Goal: Task Accomplishment & Management: Use online tool/utility

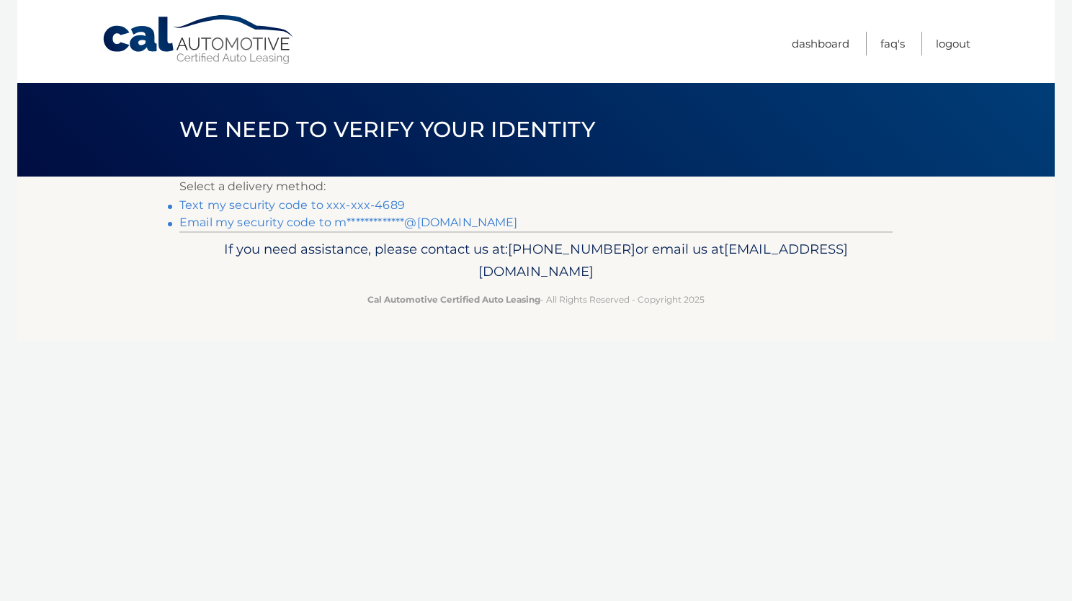
click at [306, 208] on link "Text my security code to xxx-xxx-4689" at bounding box center [292, 205] width 226 height 14
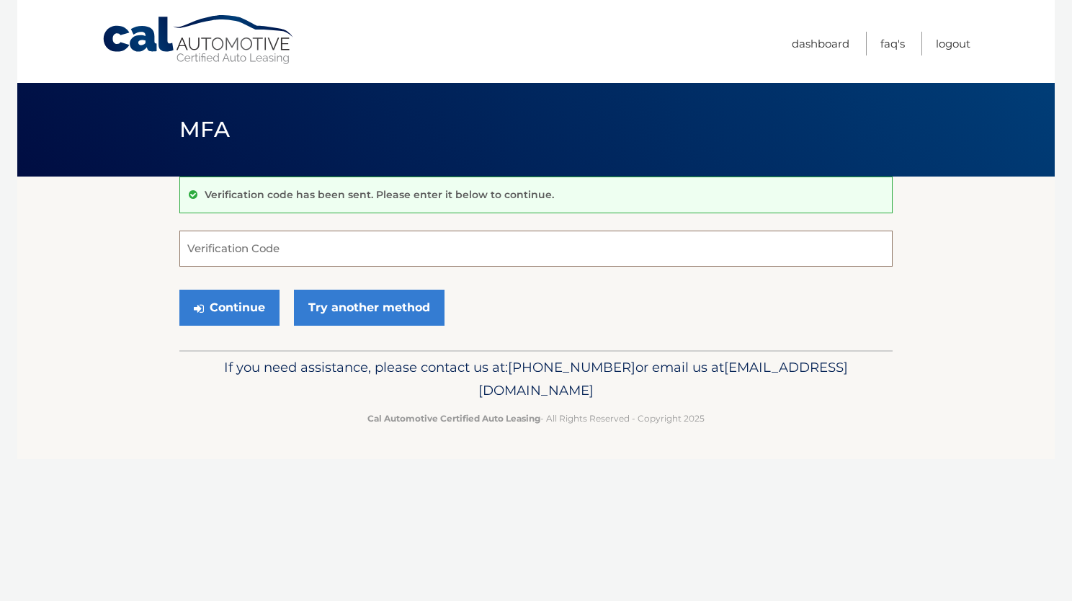
click at [288, 245] on input "Verification Code" at bounding box center [535, 249] width 713 height 36
type input "653862"
click at [179, 290] on button "Continue" at bounding box center [229, 308] width 100 height 36
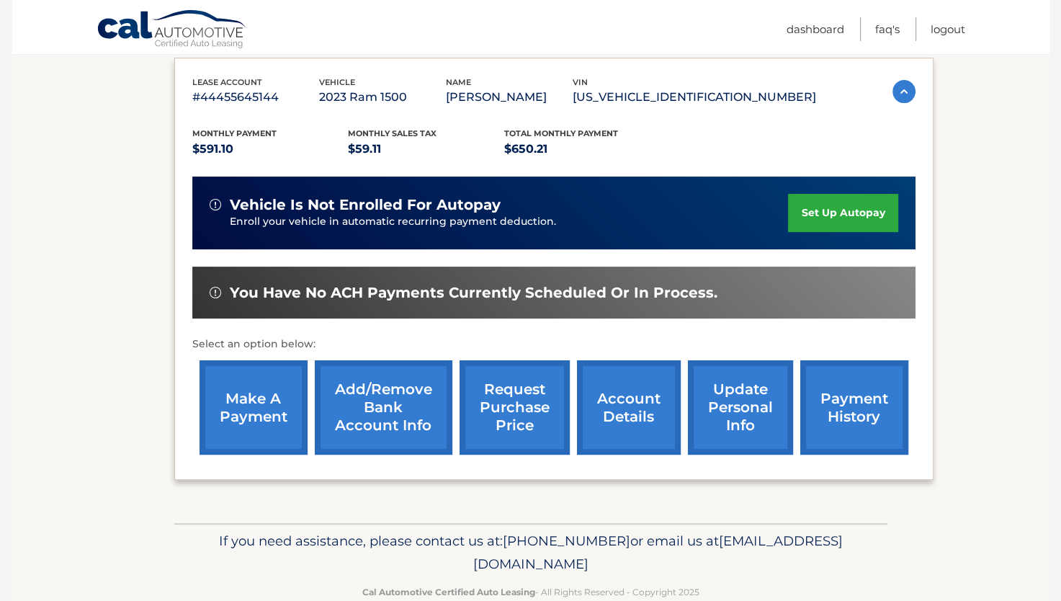
scroll to position [242, 0]
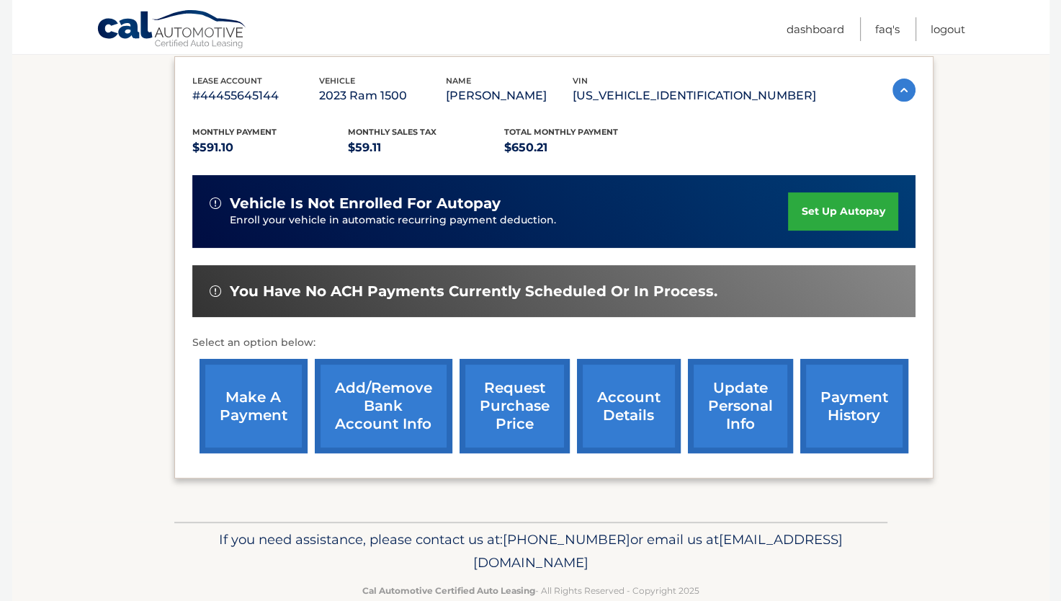
click at [264, 416] on link "make a payment" at bounding box center [254, 406] width 108 height 94
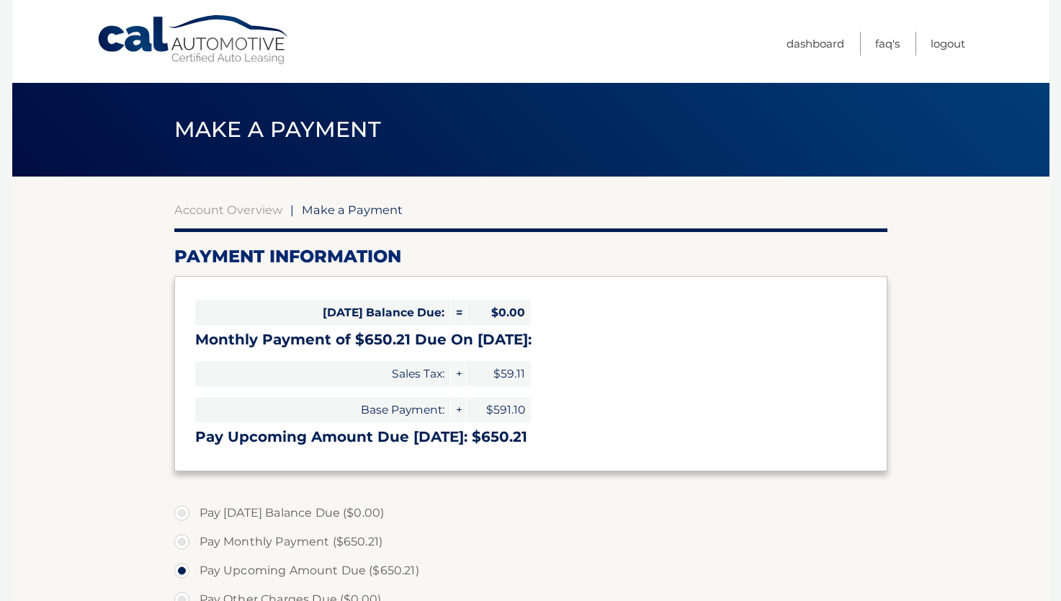
select select "YjkzMTE4M2EtNWY3Zi00OTBmLThkOWQtZDk2Nzc5ODBlMmQ0"
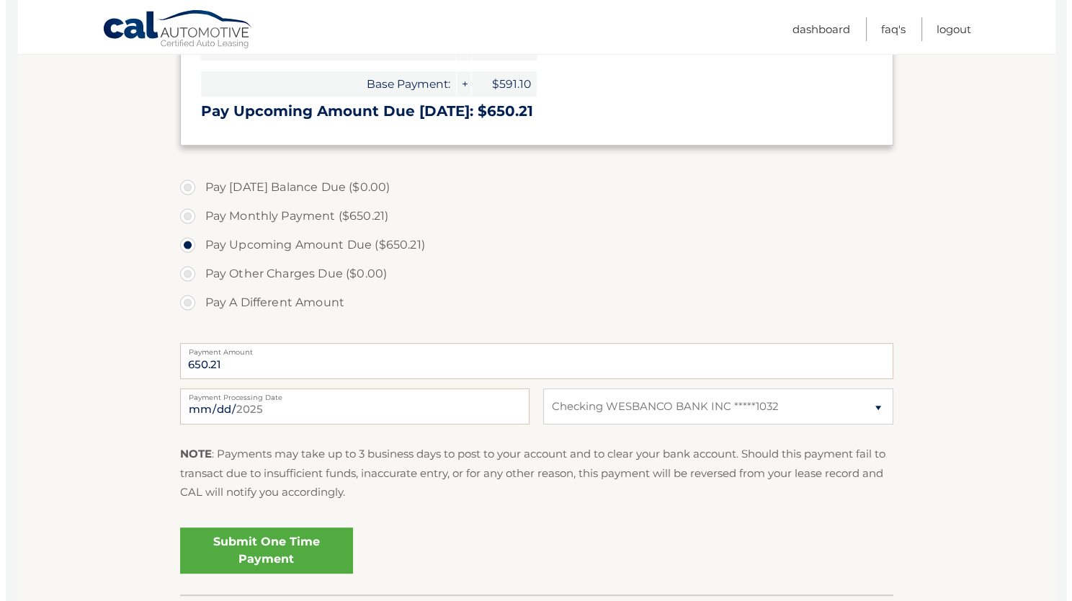
scroll to position [326, 0]
click at [265, 550] on link "Submit One Time Payment" at bounding box center [260, 550] width 173 height 46
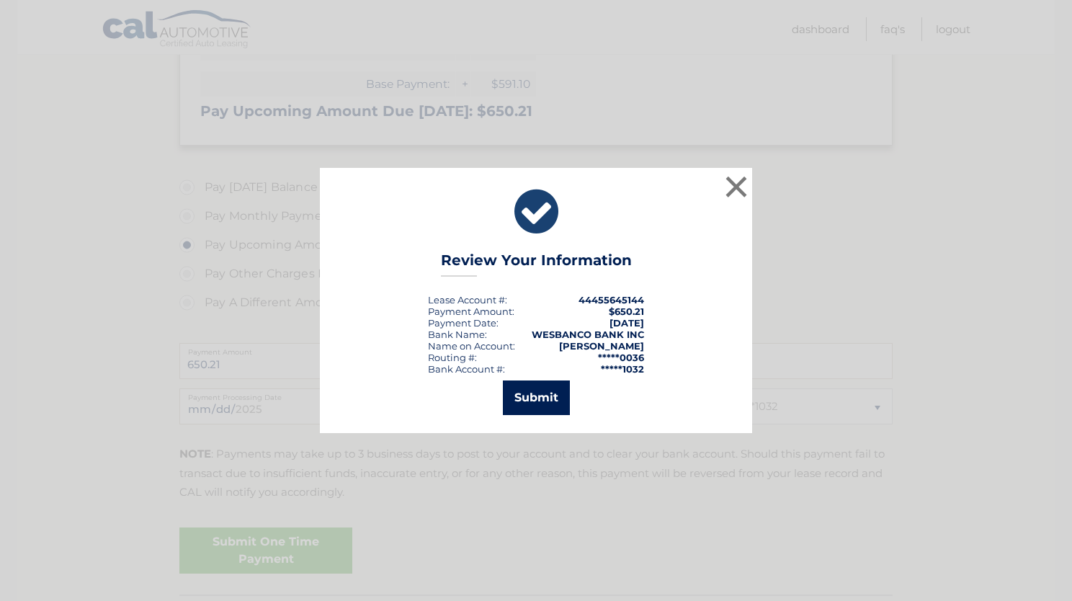
click at [537, 395] on button "Submit" at bounding box center [536, 397] width 67 height 35
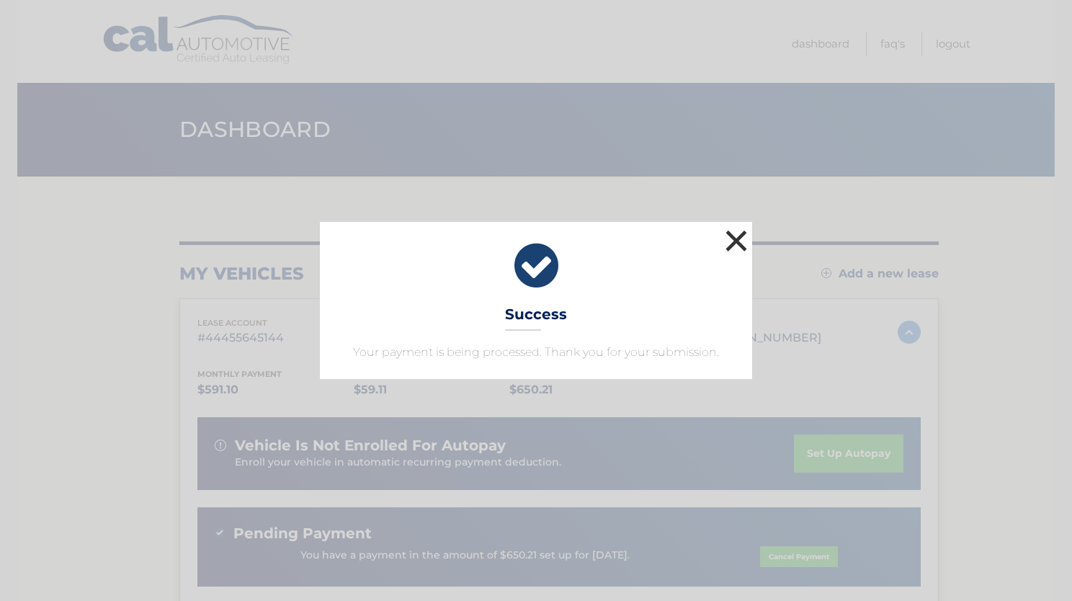
click at [724, 245] on button "×" at bounding box center [736, 240] width 29 height 29
